Goal: Task Accomplishment & Management: Manage account settings

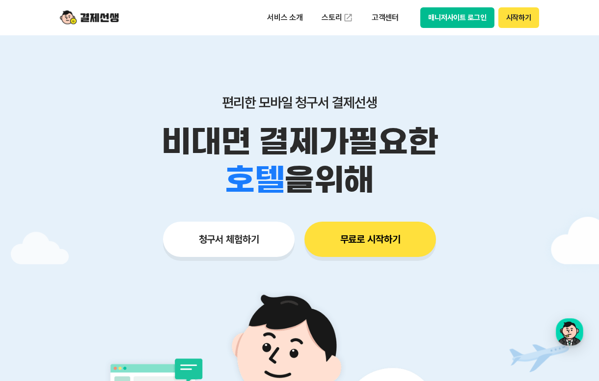
click at [516, 14] on button "시작하기" at bounding box center [518, 17] width 41 height 21
click at [435, 21] on button "매니저사이트 로그인" at bounding box center [457, 17] width 74 height 21
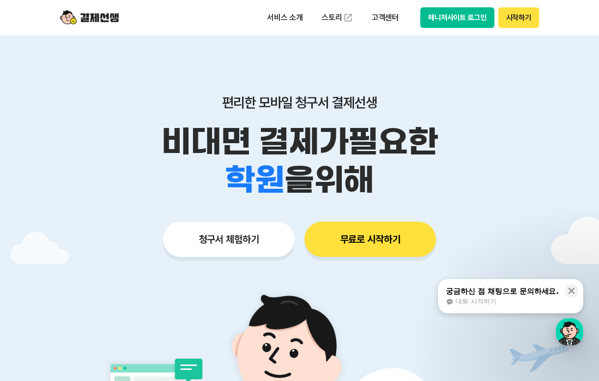
click at [453, 15] on button "매니저사이트 로그인" at bounding box center [457, 17] width 74 height 21
